Goal: Task Accomplishment & Management: Manage account settings

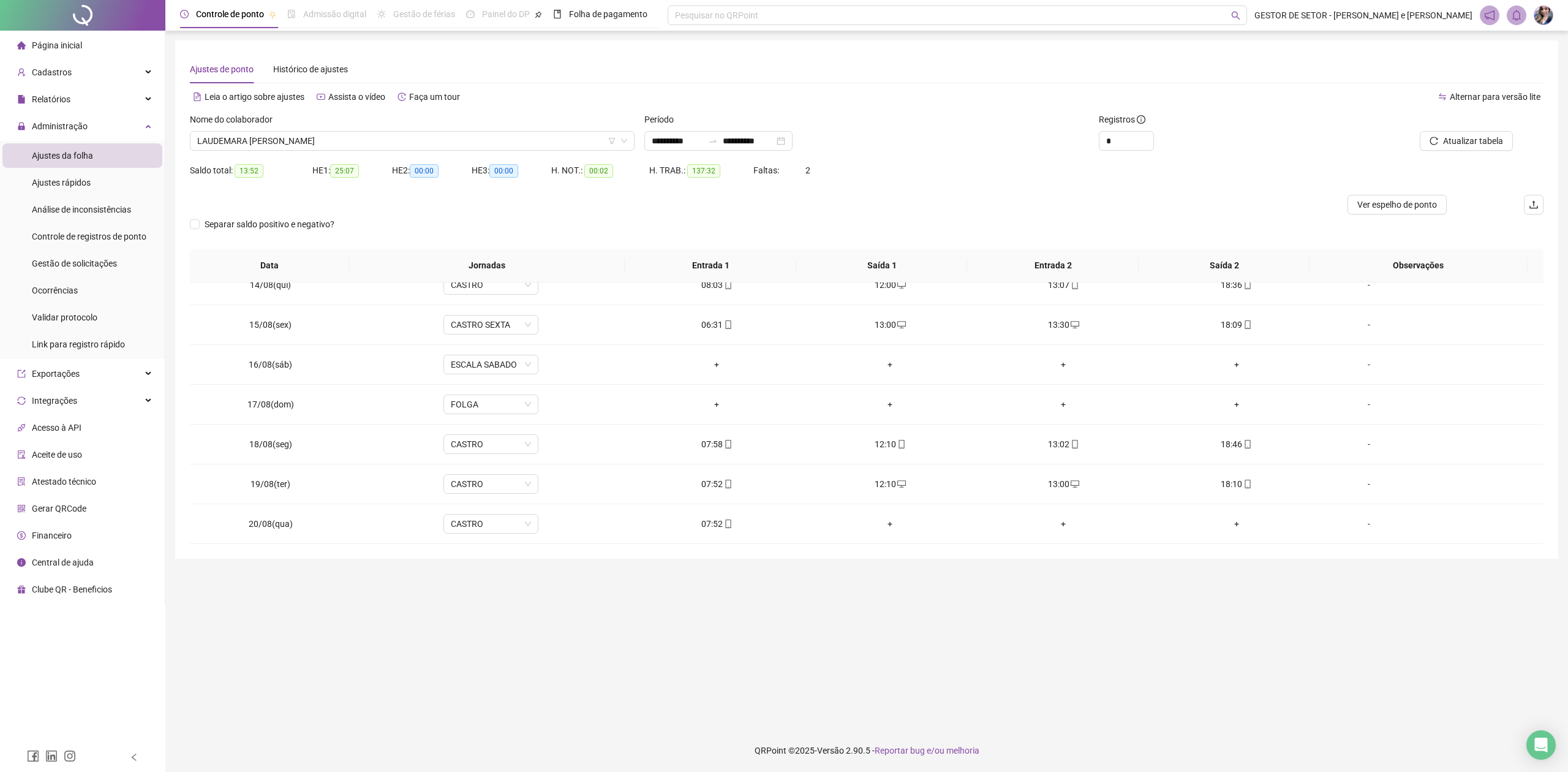
scroll to position [535, 0]
click at [402, 140] on span "LAUDEMARA [PERSON_NAME]" at bounding box center [412, 141] width 430 height 19
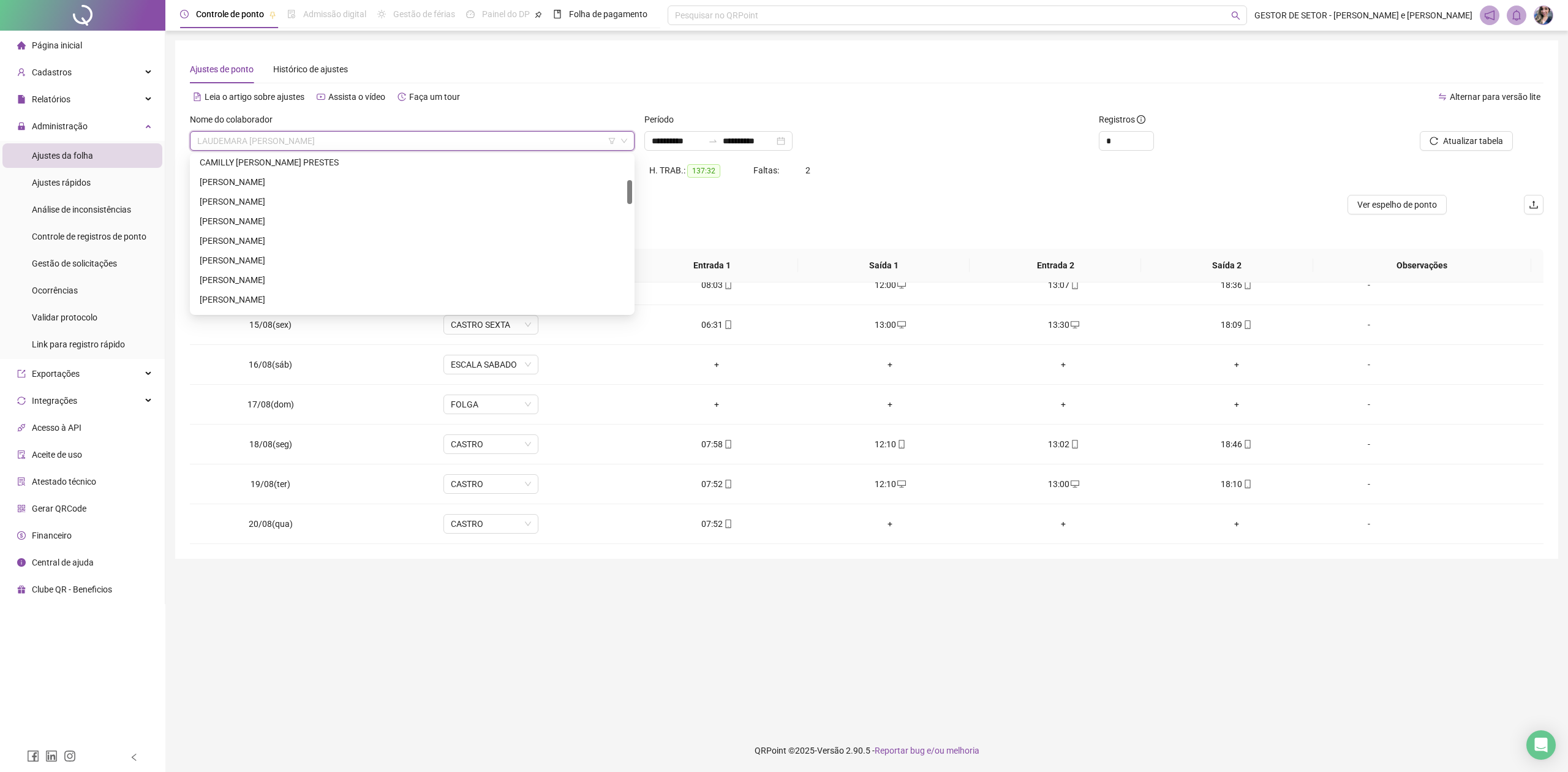
scroll to position [0, 0]
click at [288, 283] on div "[PERSON_NAME]" at bounding box center [412, 283] width 425 height 14
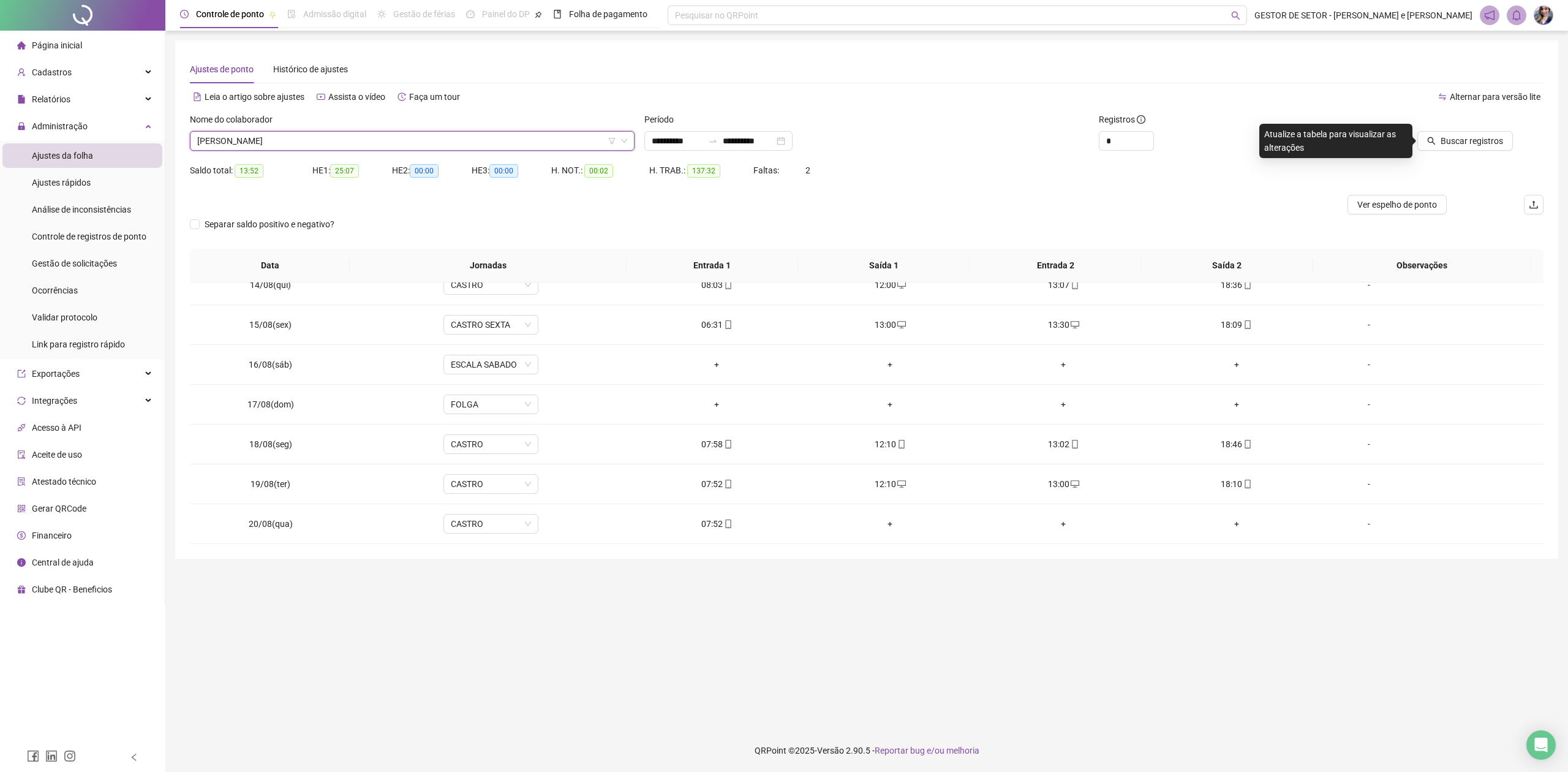
click at [1241, 143] on div "Buscar registros" at bounding box center [1435, 132] width 217 height 38
click at [1241, 142] on span "Buscar registros" at bounding box center [1471, 141] width 62 height 14
click at [1241, 210] on span "Ver espelho de ponto" at bounding box center [1397, 205] width 80 height 14
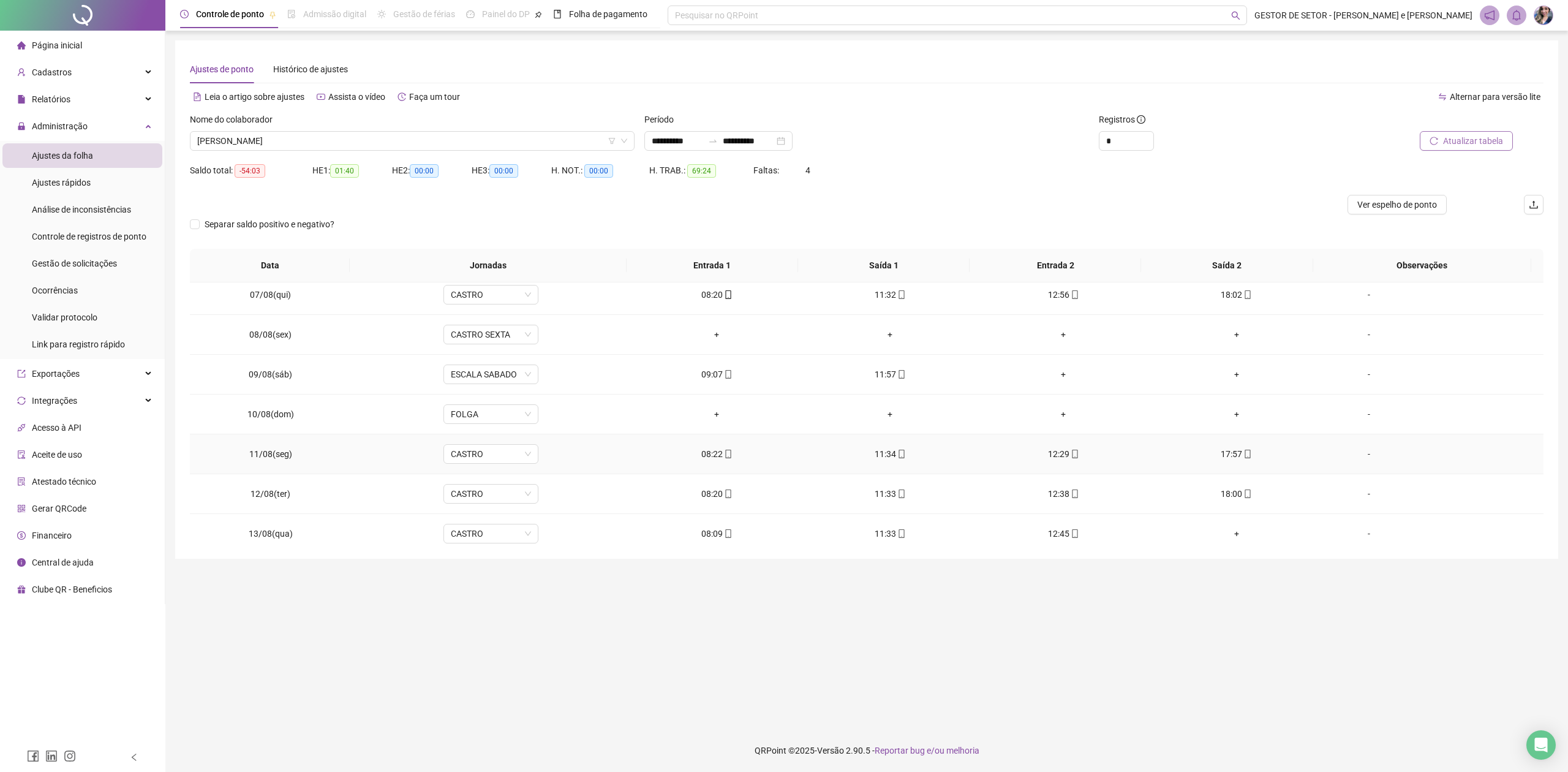
scroll to position [209, 0]
click at [1241, 376] on div "-" at bounding box center [1369, 373] width 72 height 14
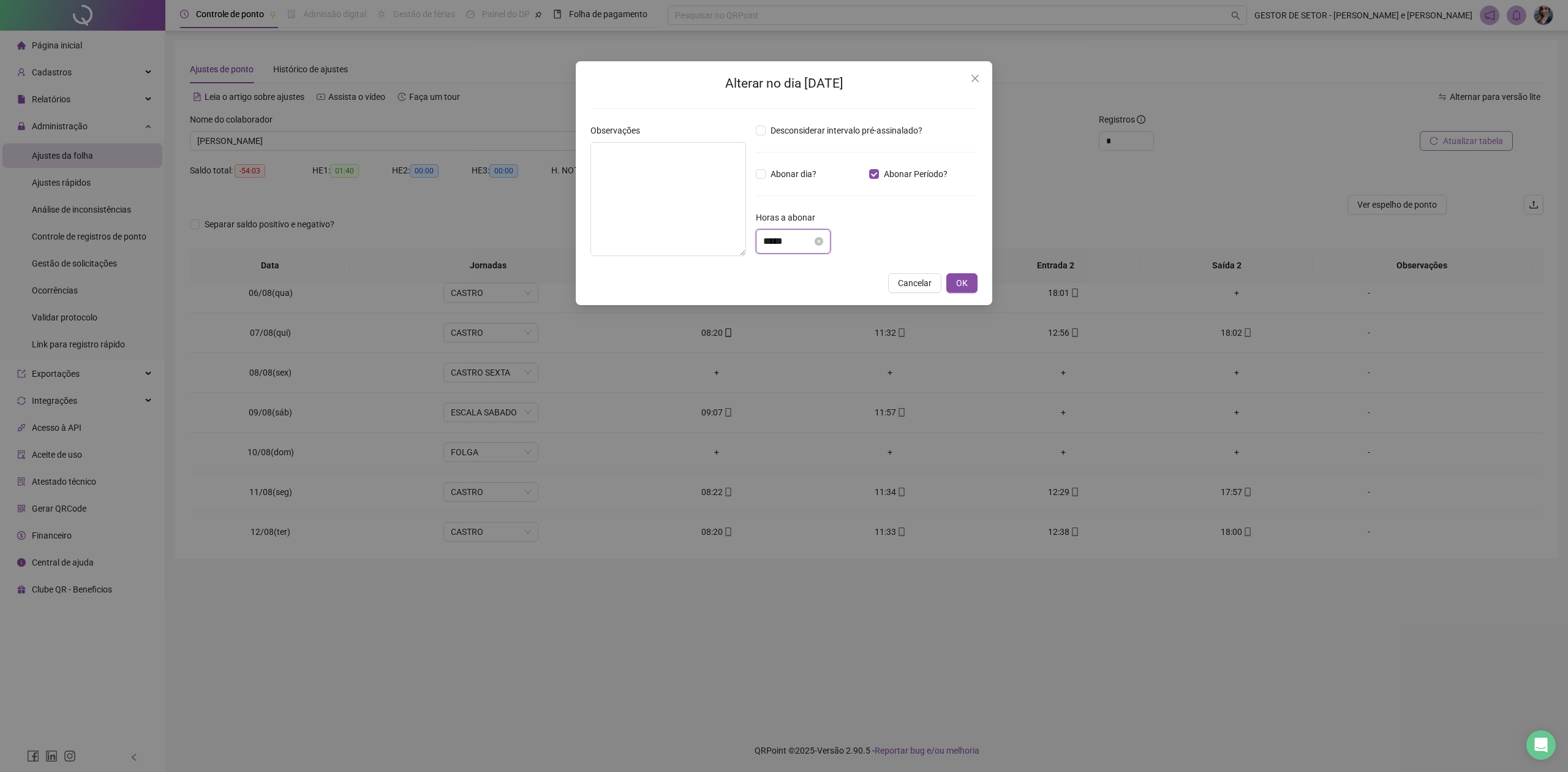
click at [764, 244] on input "*****" at bounding box center [787, 241] width 49 height 15
drag, startPoint x: 772, startPoint y: 322, endPoint x: 777, endPoint y: 317, distance: 7.1
click at [773, 321] on div "03" at bounding box center [773, 322] width 30 height 17
click at [809, 363] on div "15" at bounding box center [808, 365] width 30 height 17
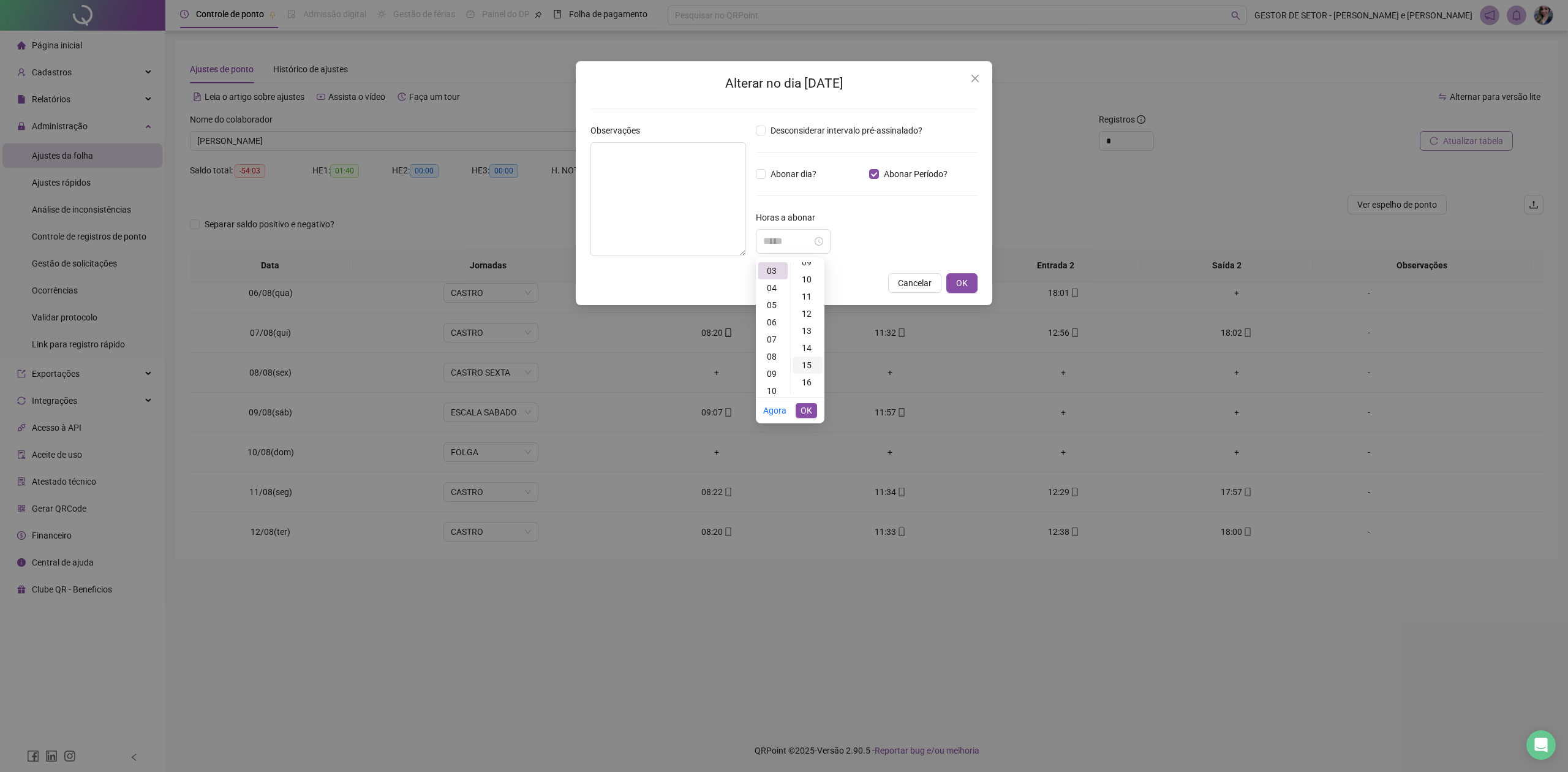
scroll to position [257, 0]
type input "*****"
click at [805, 414] on span "OK" at bounding box center [806, 410] width 12 height 14
click at [635, 172] on textarea at bounding box center [668, 199] width 155 height 114
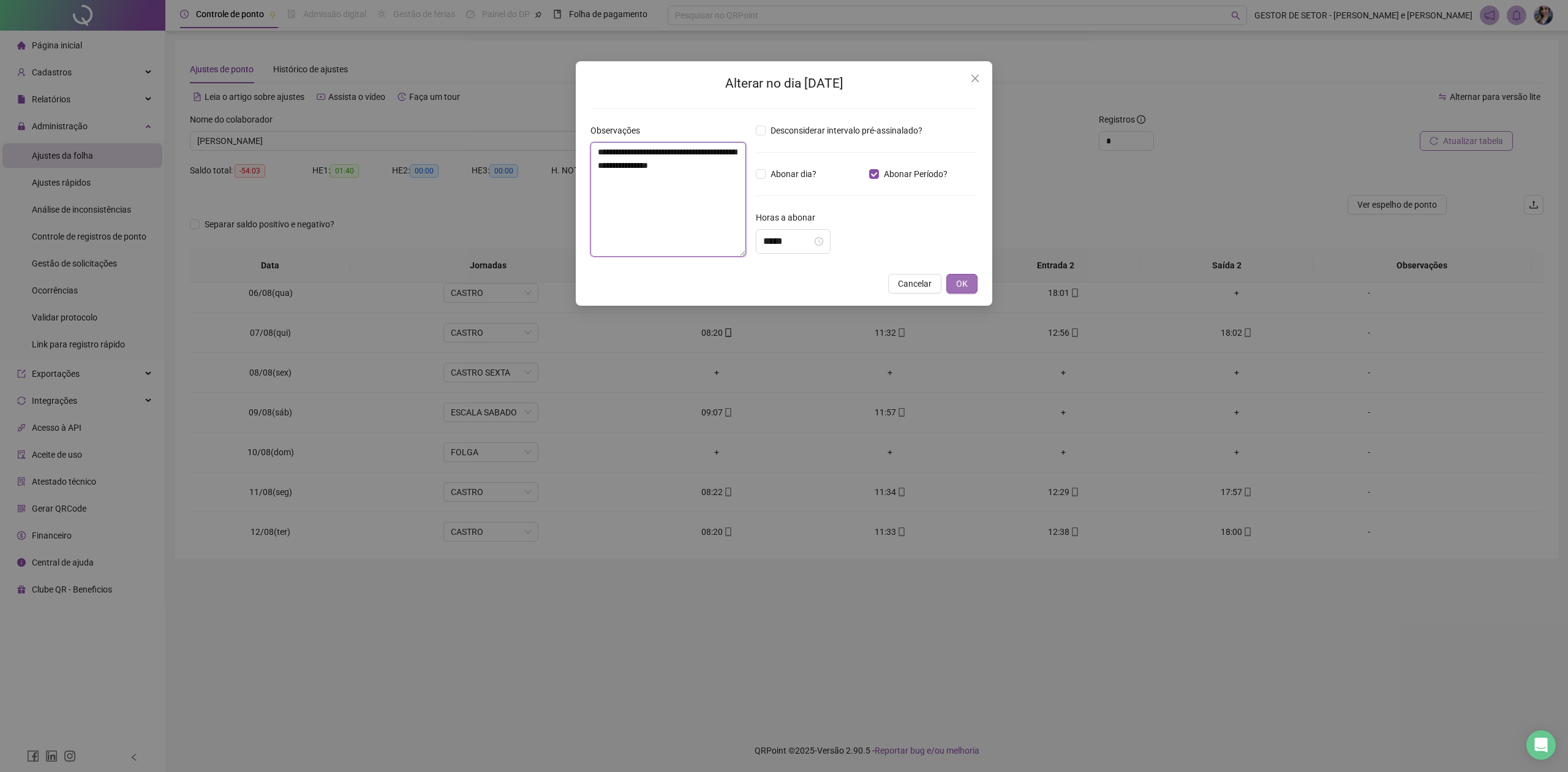
type textarea "**********"
click at [974, 284] on button "OK" at bounding box center [962, 284] width 31 height 20
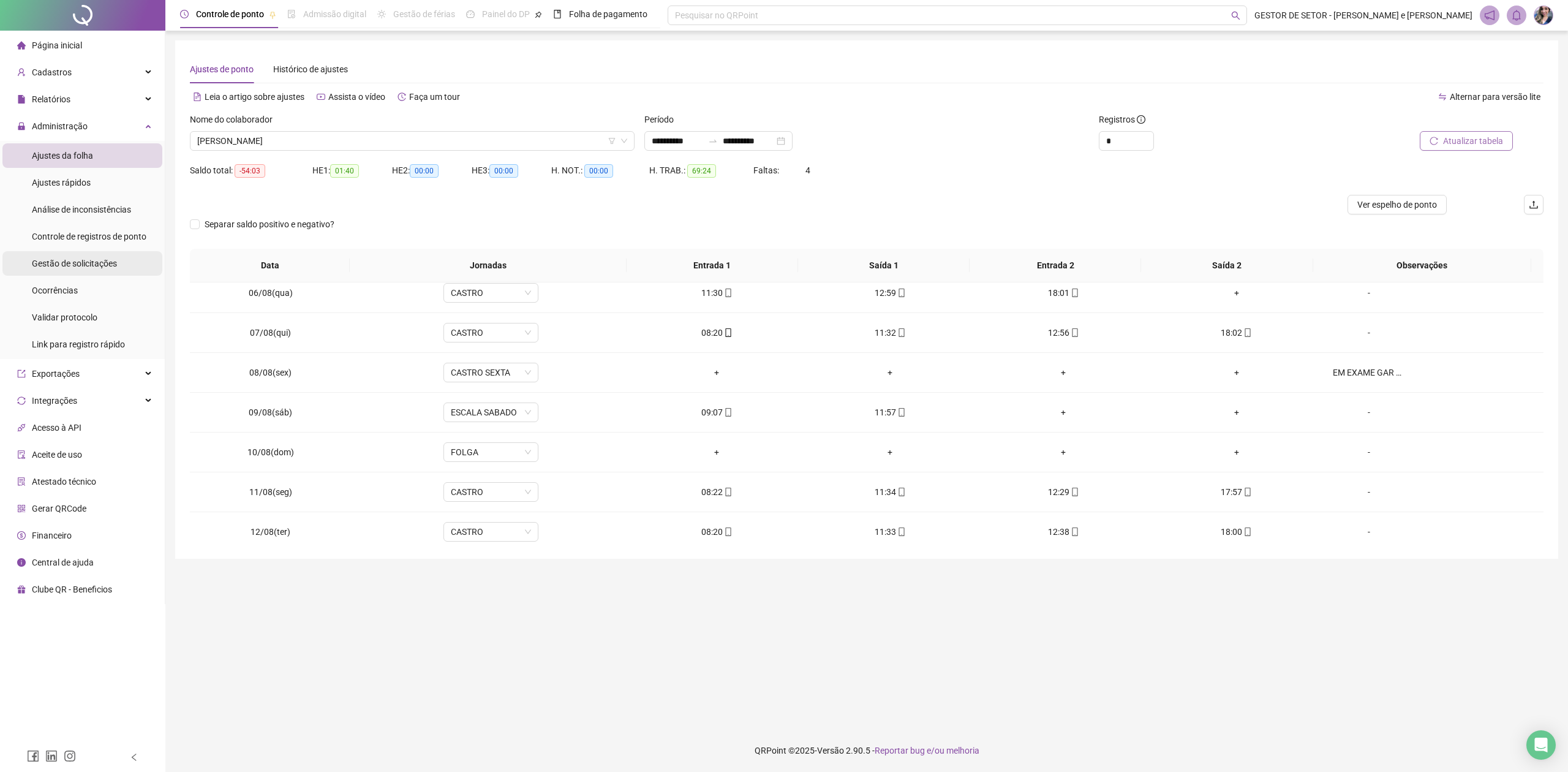
click at [61, 268] on span "Gestão de solicitações" at bounding box center [75, 264] width 85 height 10
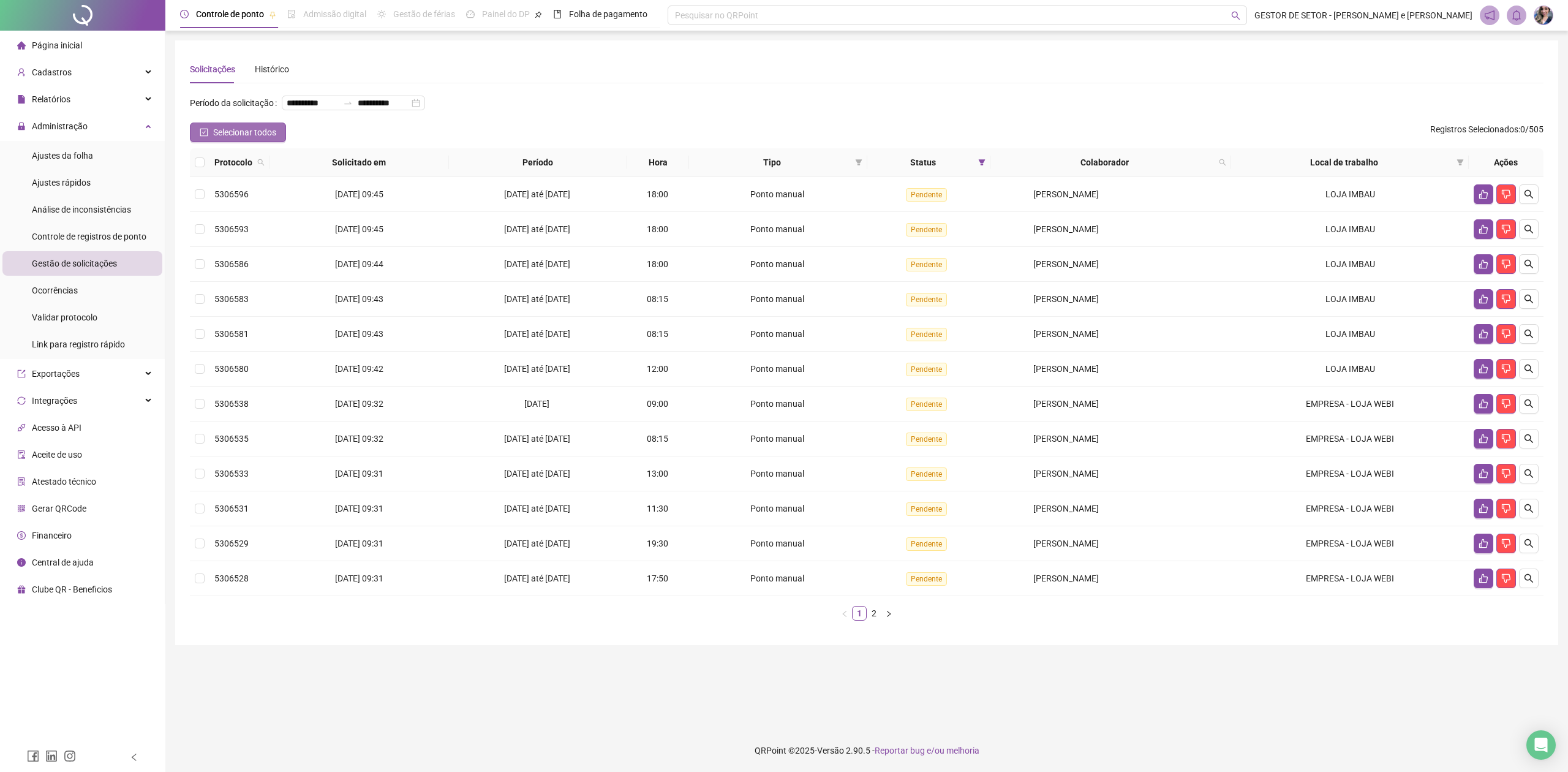
click at [239, 135] on span "Selecionar todos" at bounding box center [245, 133] width 63 height 14
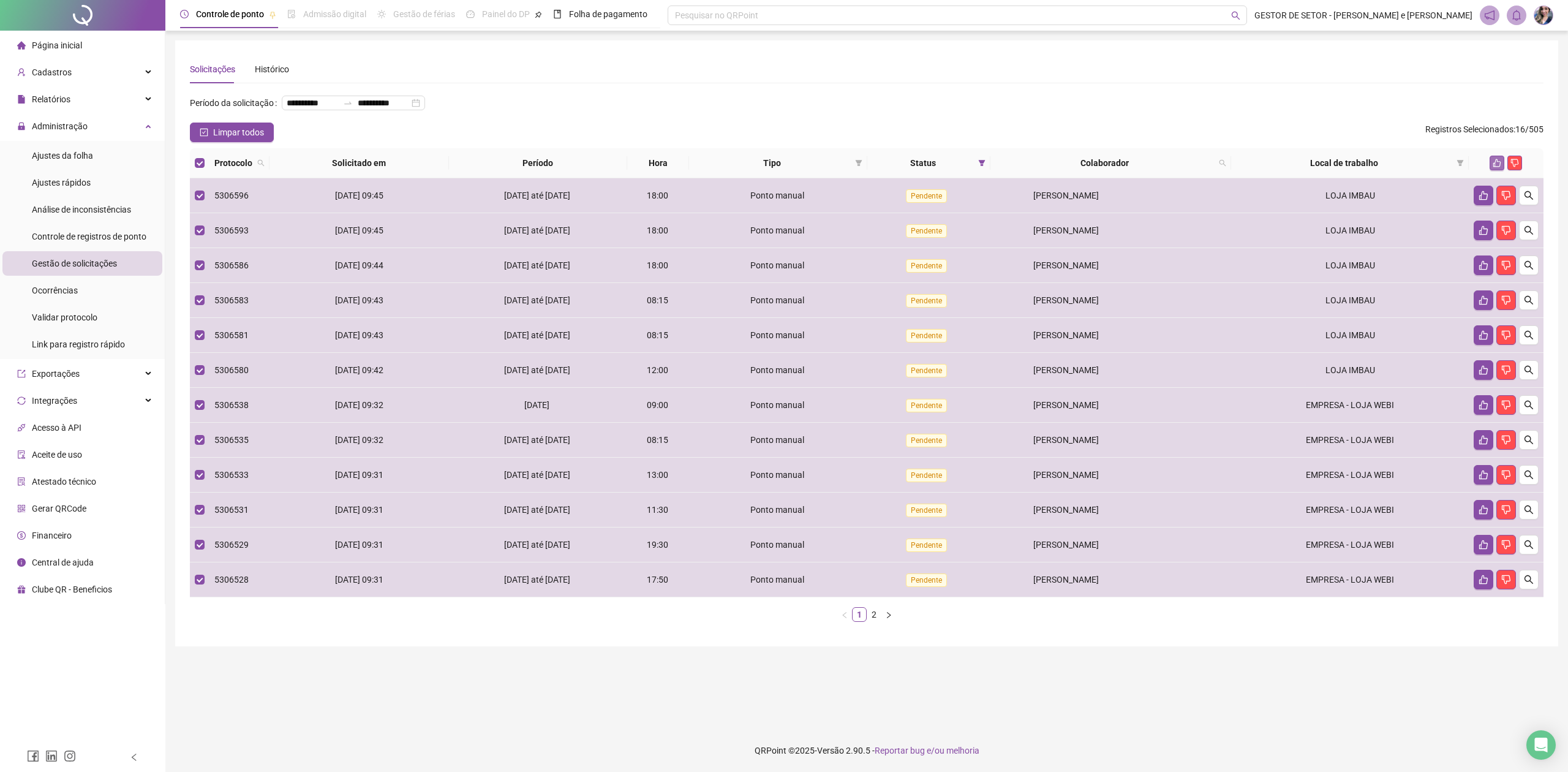
click at [1241, 162] on icon "like" at bounding box center [1497, 163] width 9 height 9
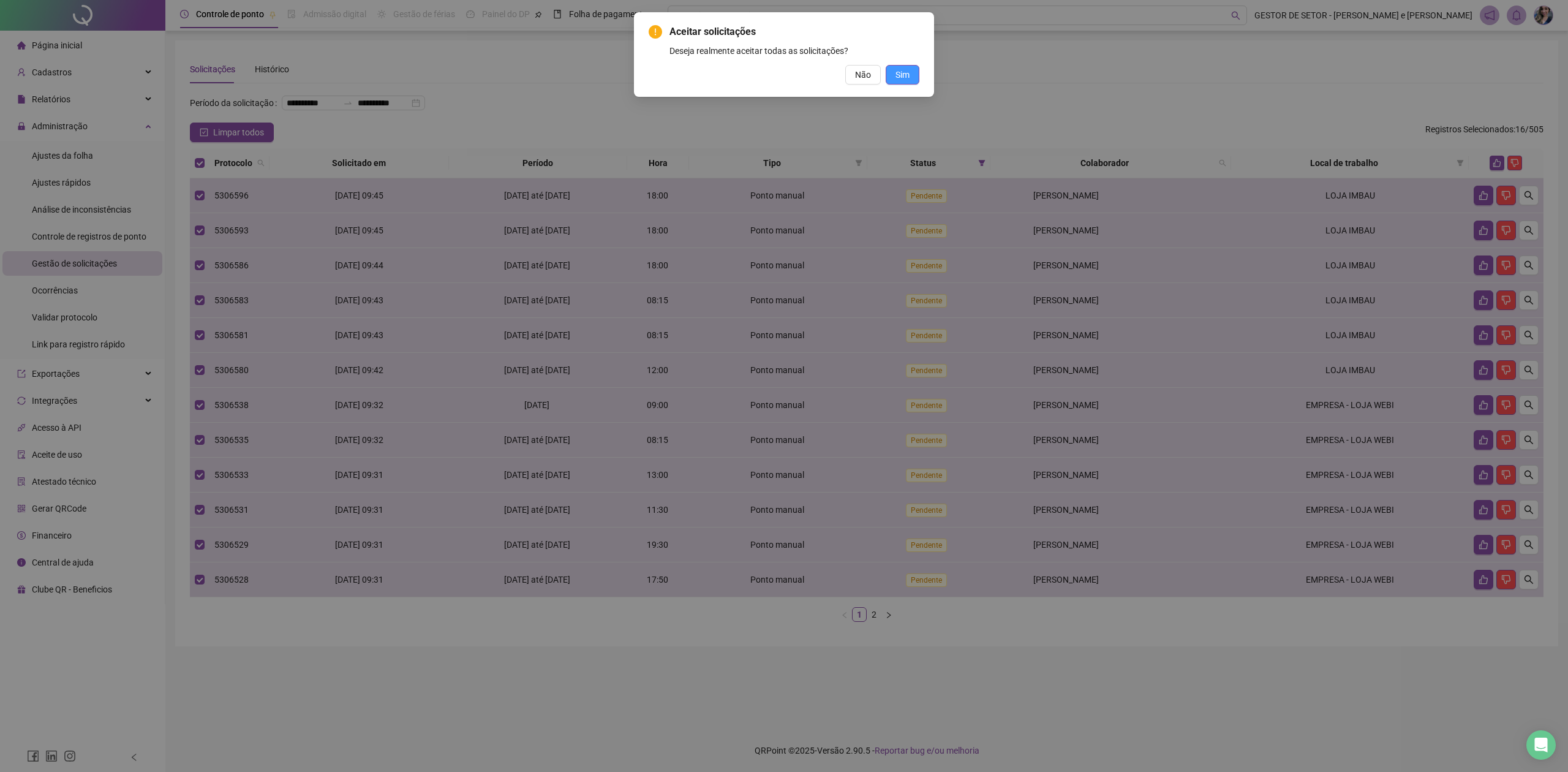
click at [914, 77] on button "Sim" at bounding box center [902, 75] width 34 height 20
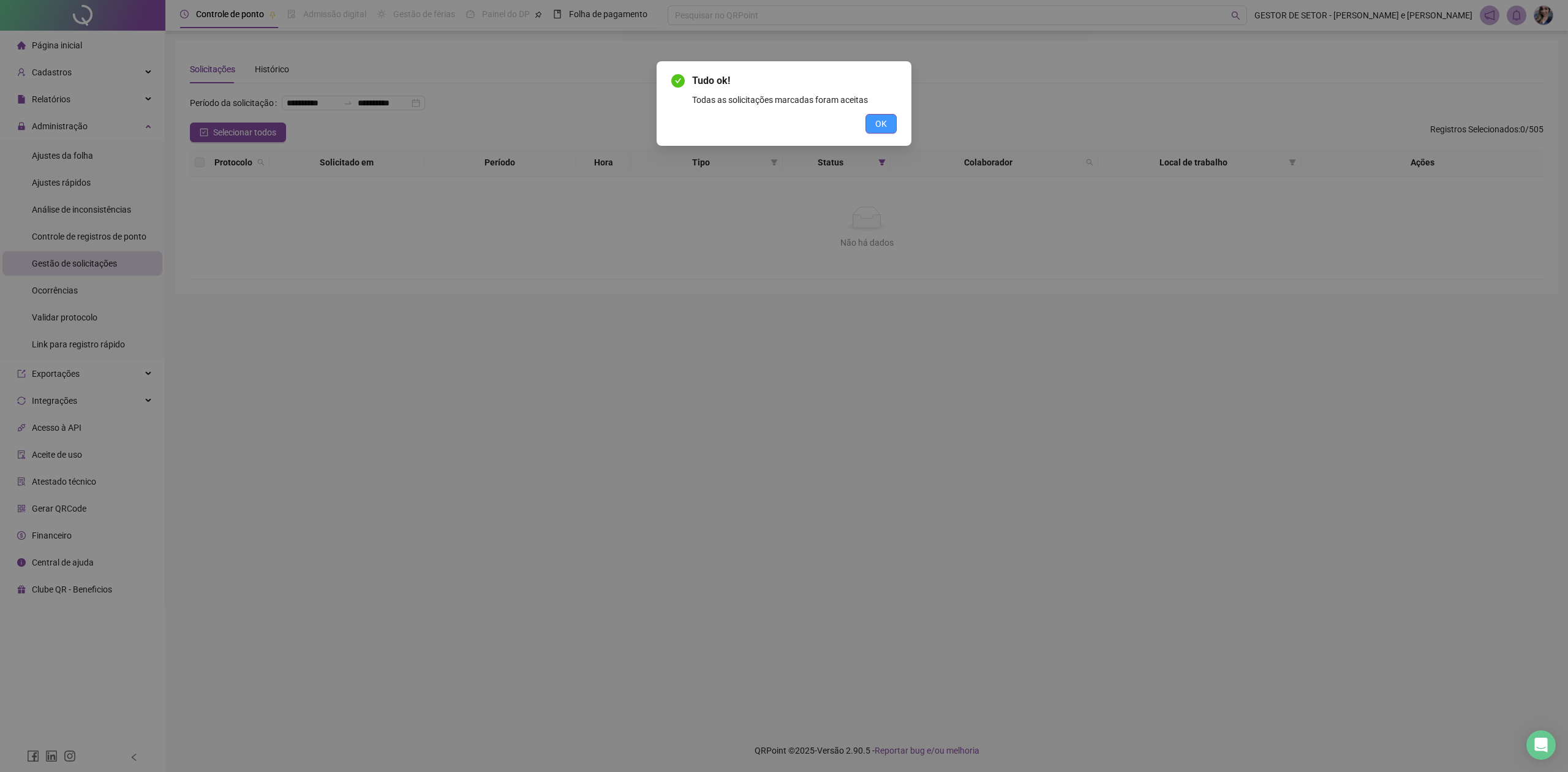
click at [877, 115] on button "OK" at bounding box center [881, 124] width 31 height 20
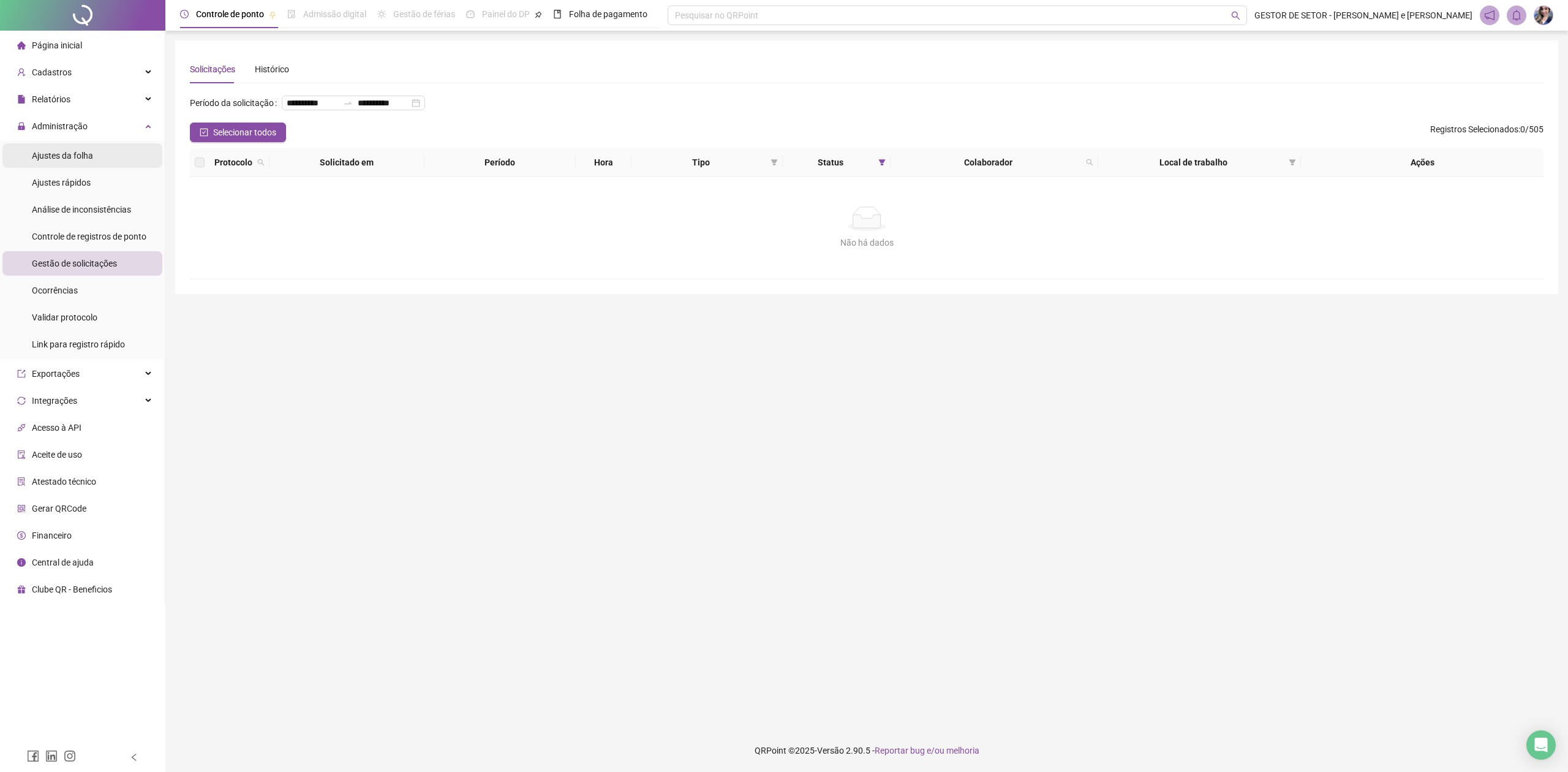
click at [72, 160] on span "Ajustes da folha" at bounding box center [62, 156] width 61 height 10
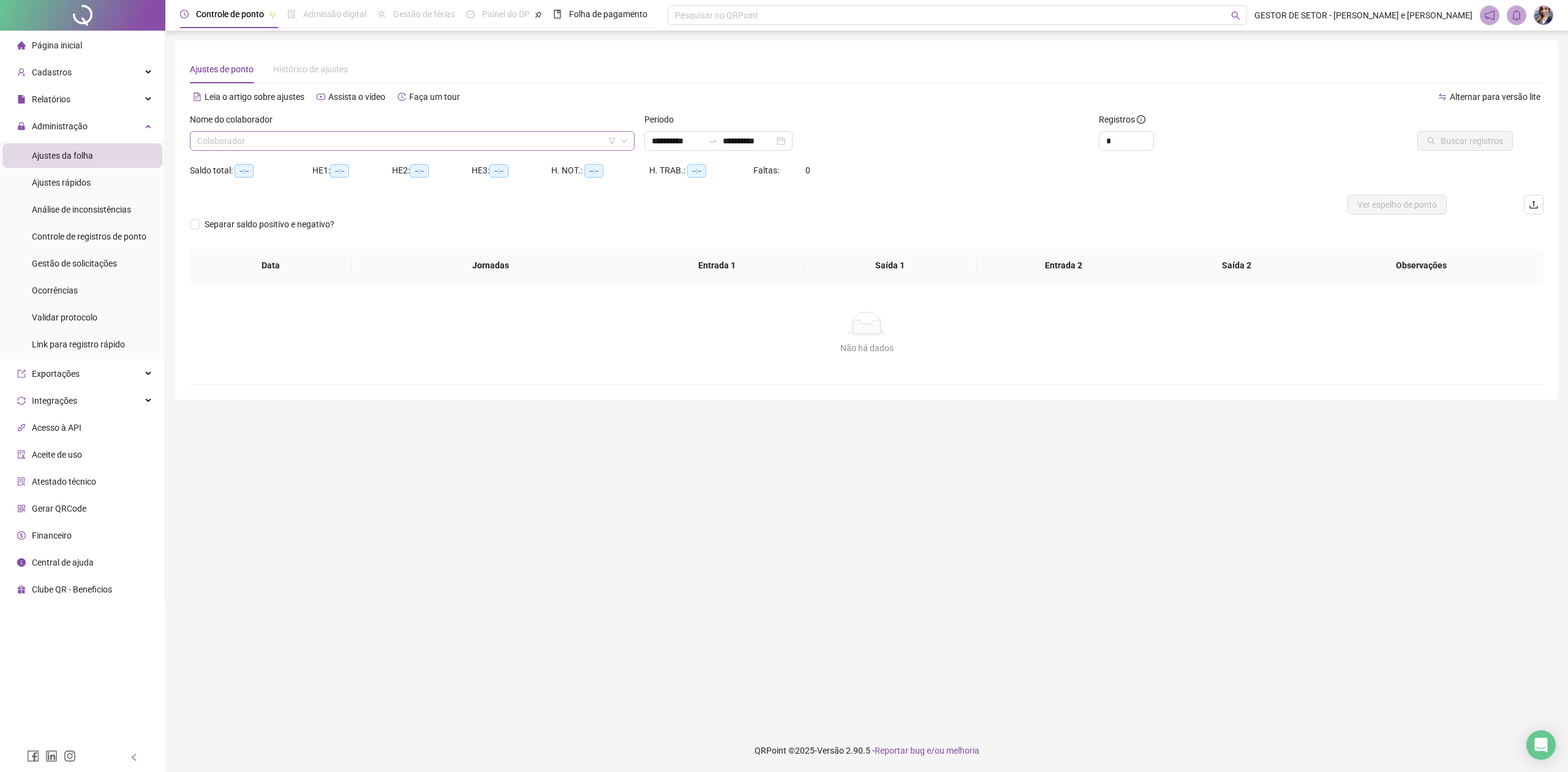
type input "**********"
click at [388, 145] on input "search" at bounding box center [406, 141] width 419 height 19
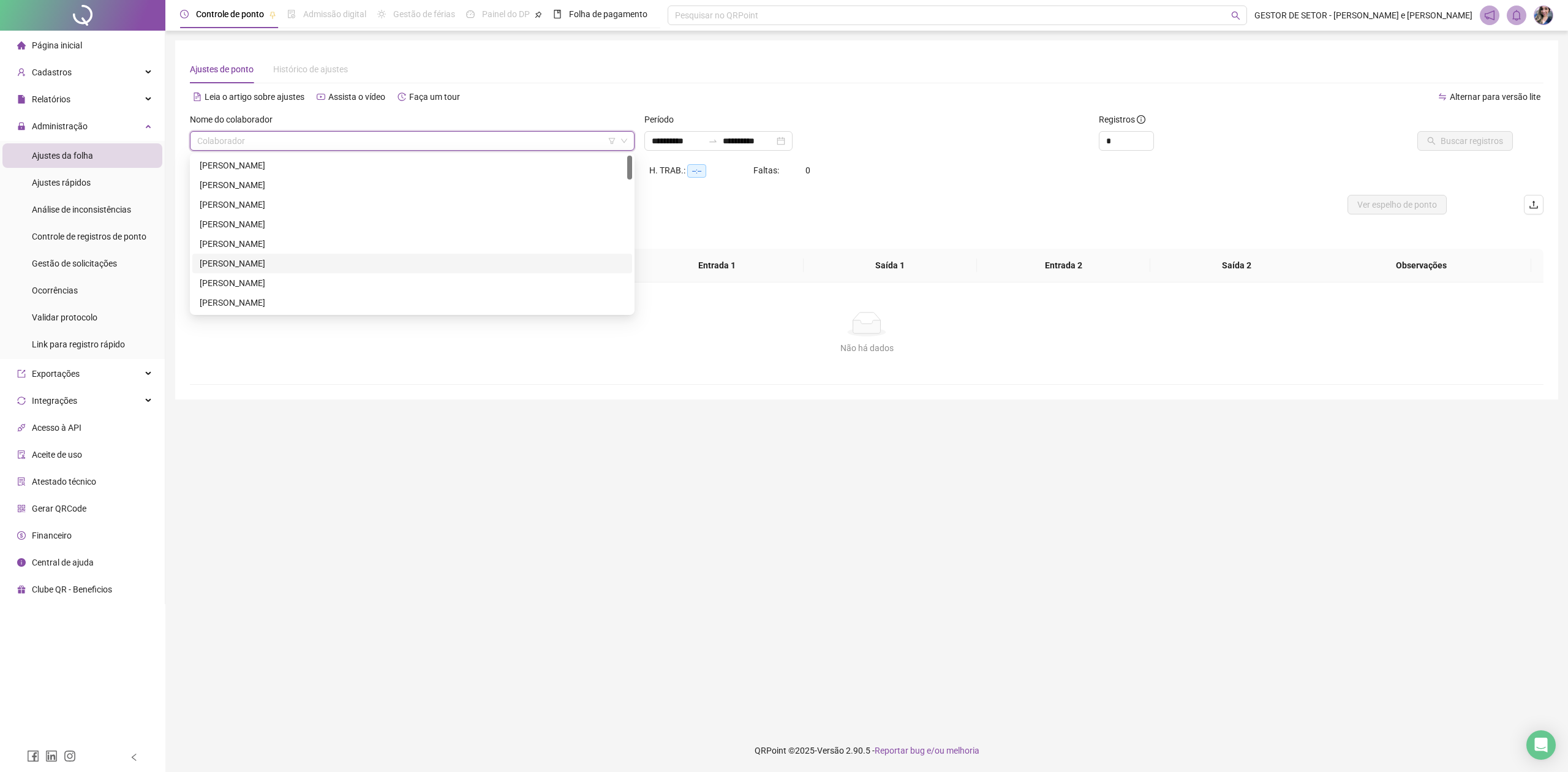
click at [302, 261] on div "[PERSON_NAME]" at bounding box center [412, 264] width 425 height 14
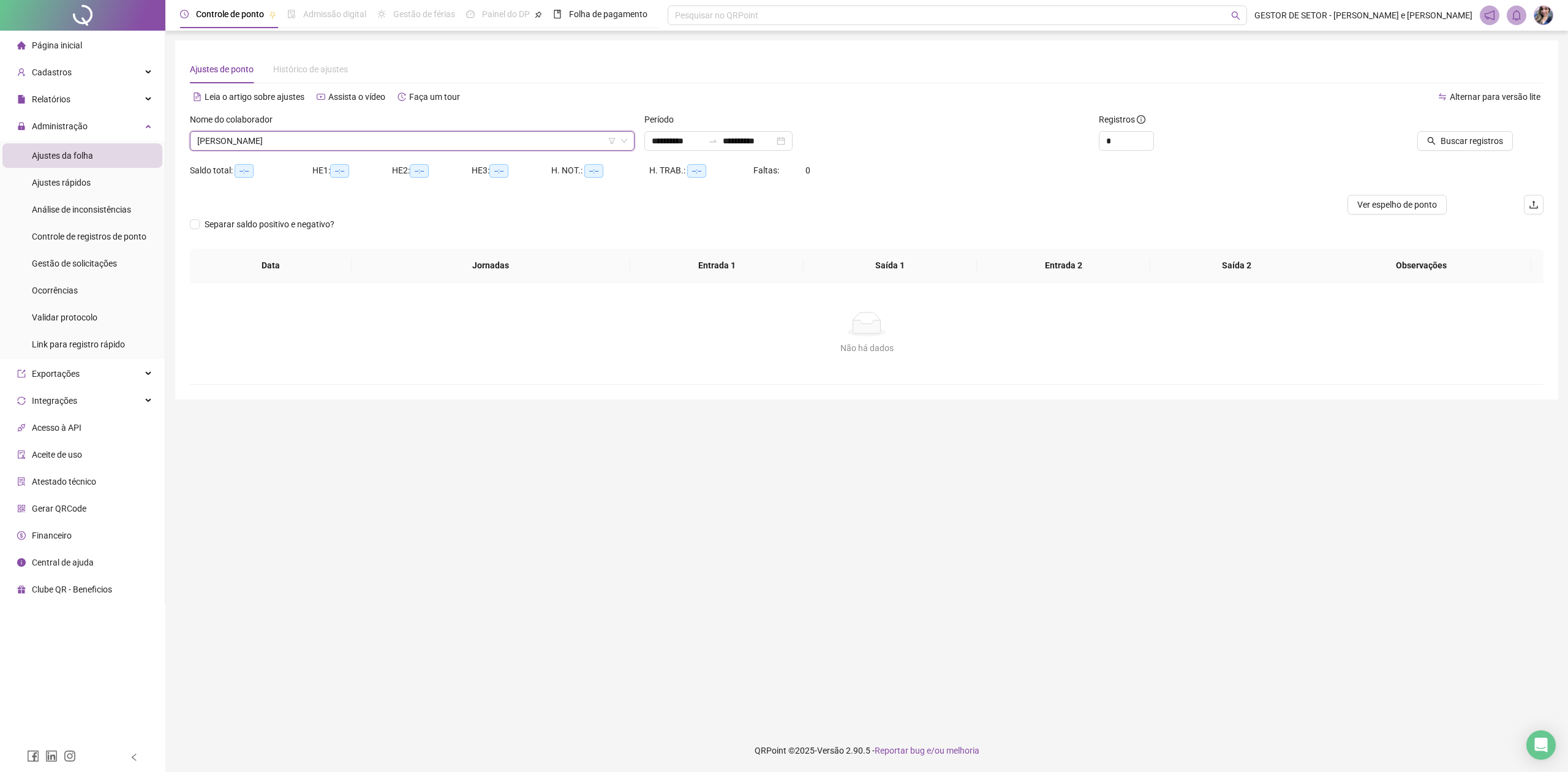
click at [312, 145] on span "[PERSON_NAME]" at bounding box center [412, 141] width 430 height 19
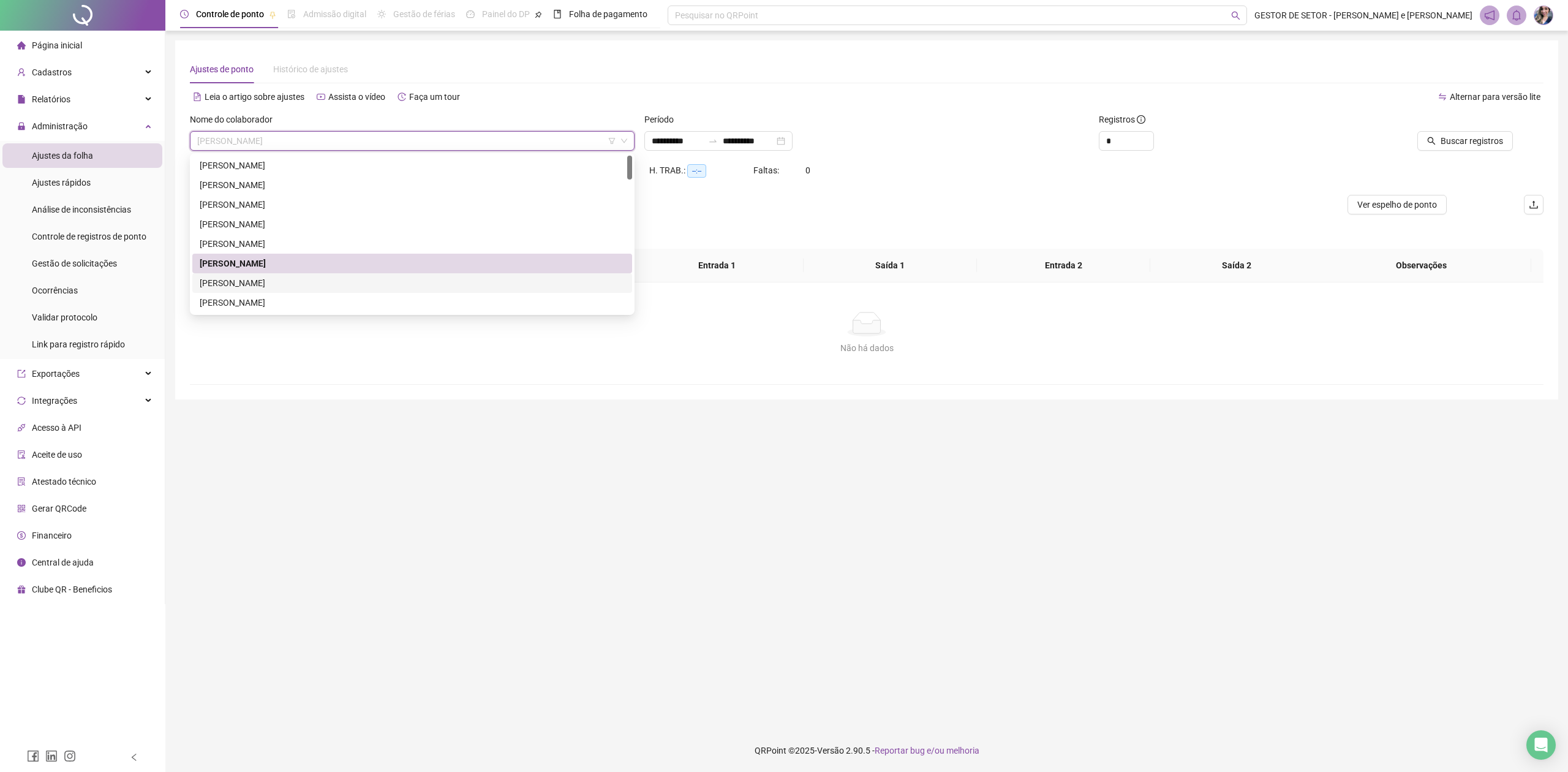
click at [277, 280] on div "[PERSON_NAME]" at bounding box center [412, 283] width 425 height 14
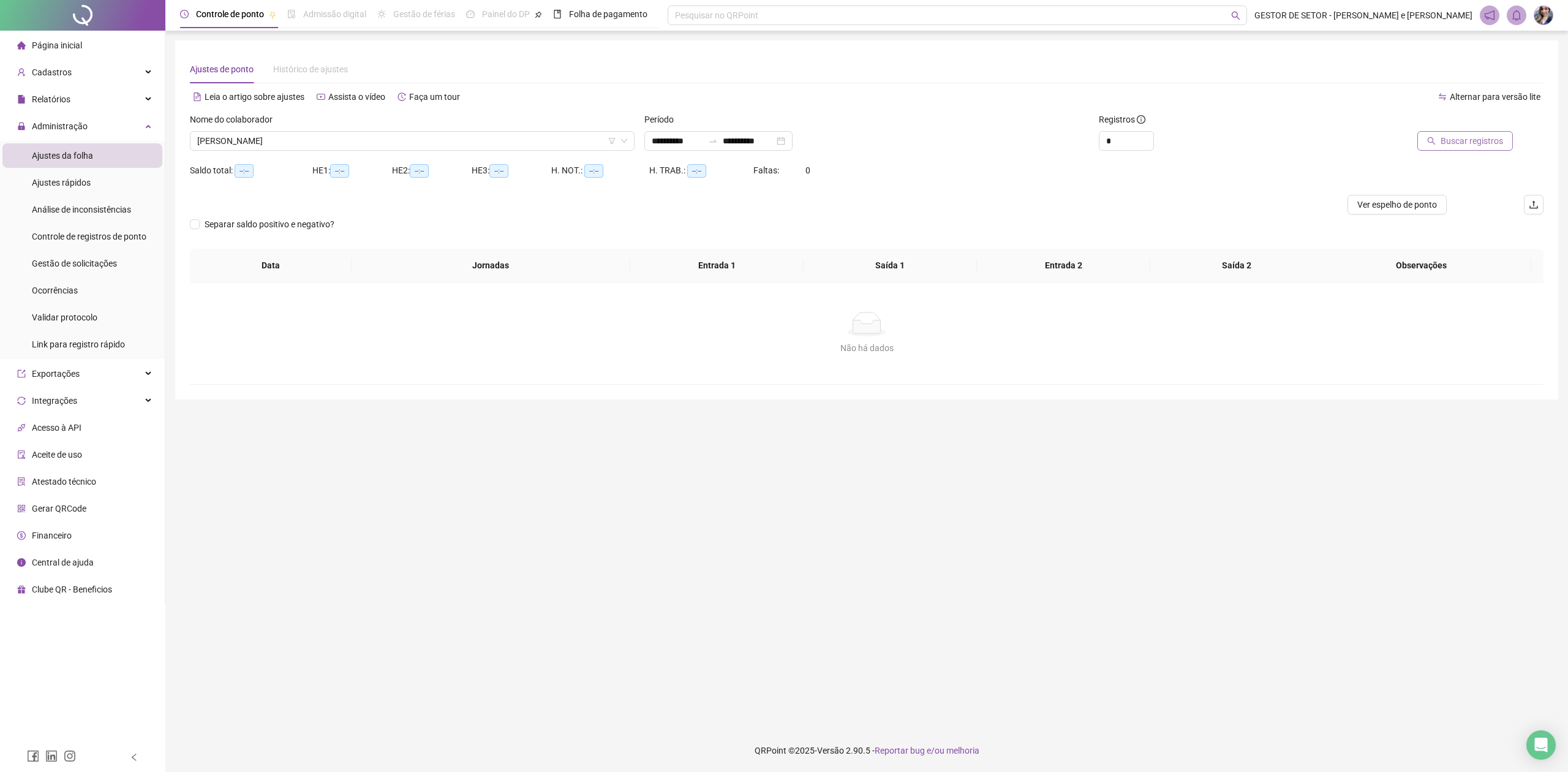
click at [1241, 146] on span "Buscar registros" at bounding box center [1471, 141] width 62 height 14
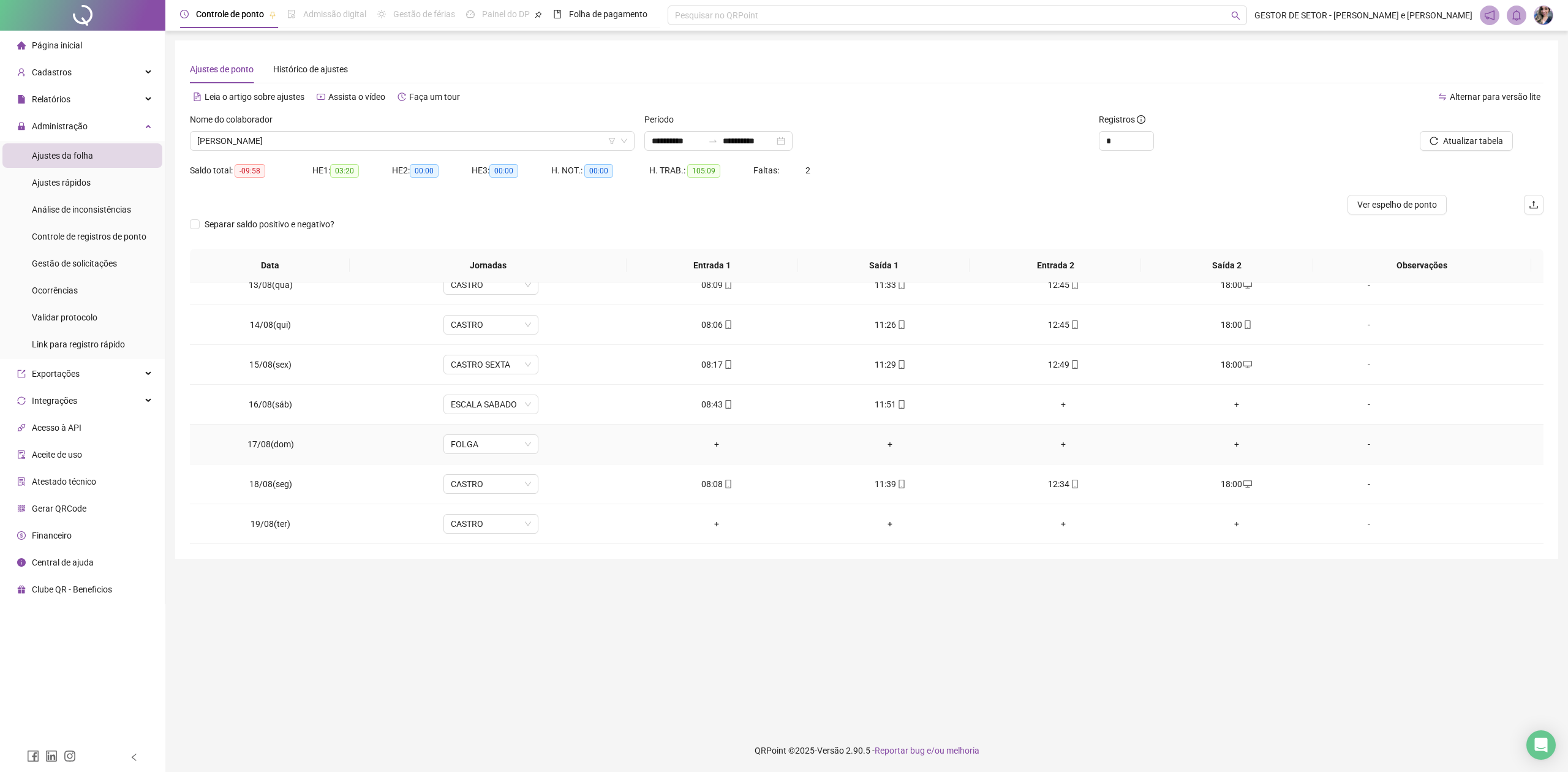
scroll to position [499, 0]
click at [1241, 528] on div "-" at bounding box center [1369, 524] width 72 height 14
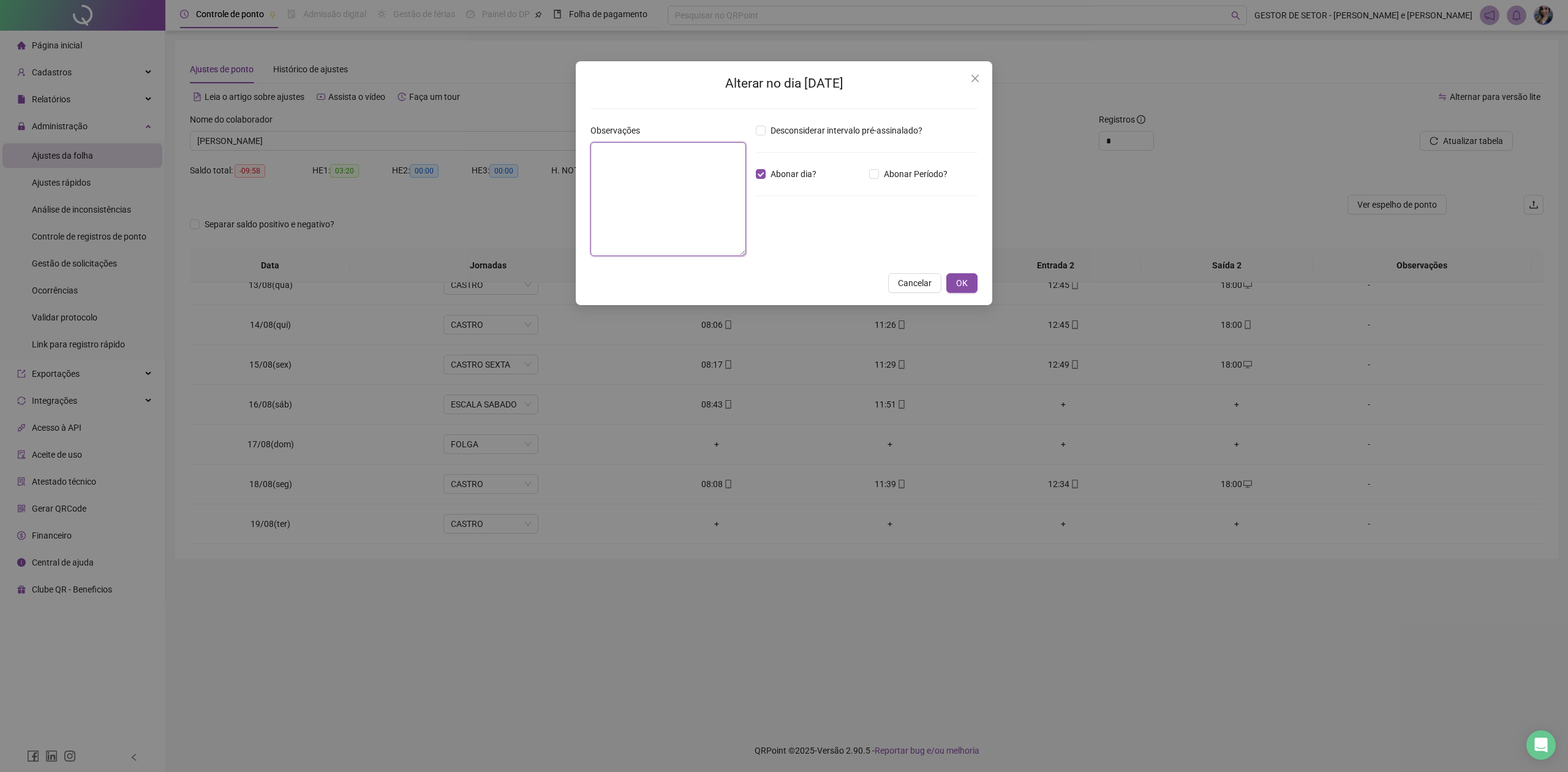
click at [683, 185] on textarea at bounding box center [668, 199] width 155 height 114
type textarea "**********"
click at [971, 278] on button "OK" at bounding box center [962, 284] width 31 height 20
